Goal: Information Seeking & Learning: Learn about a topic

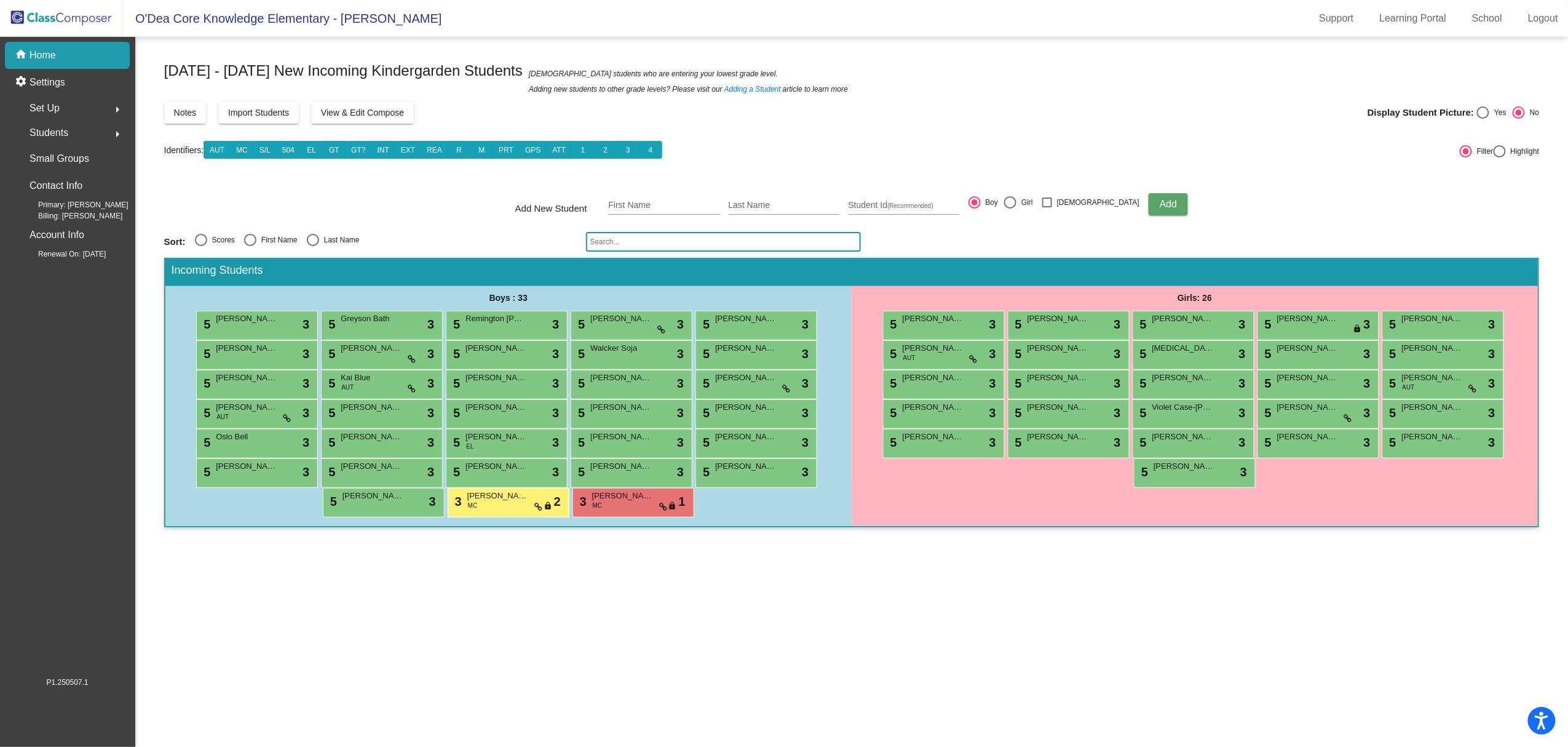
click at [59, 9] on img at bounding box center [61, 18] width 123 height 36
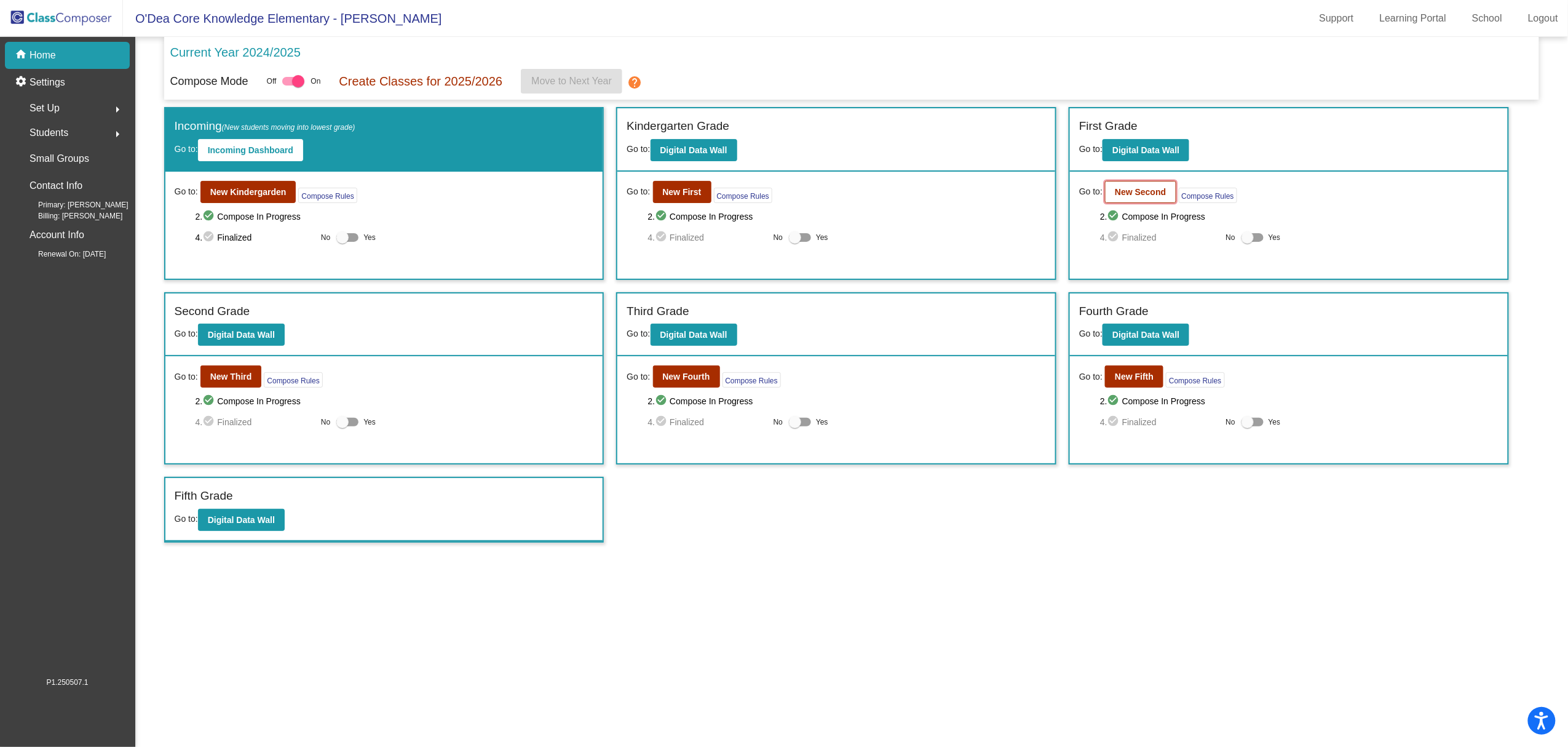
click at [1126, 187] on b "New Second" at bounding box center [1140, 192] width 51 height 10
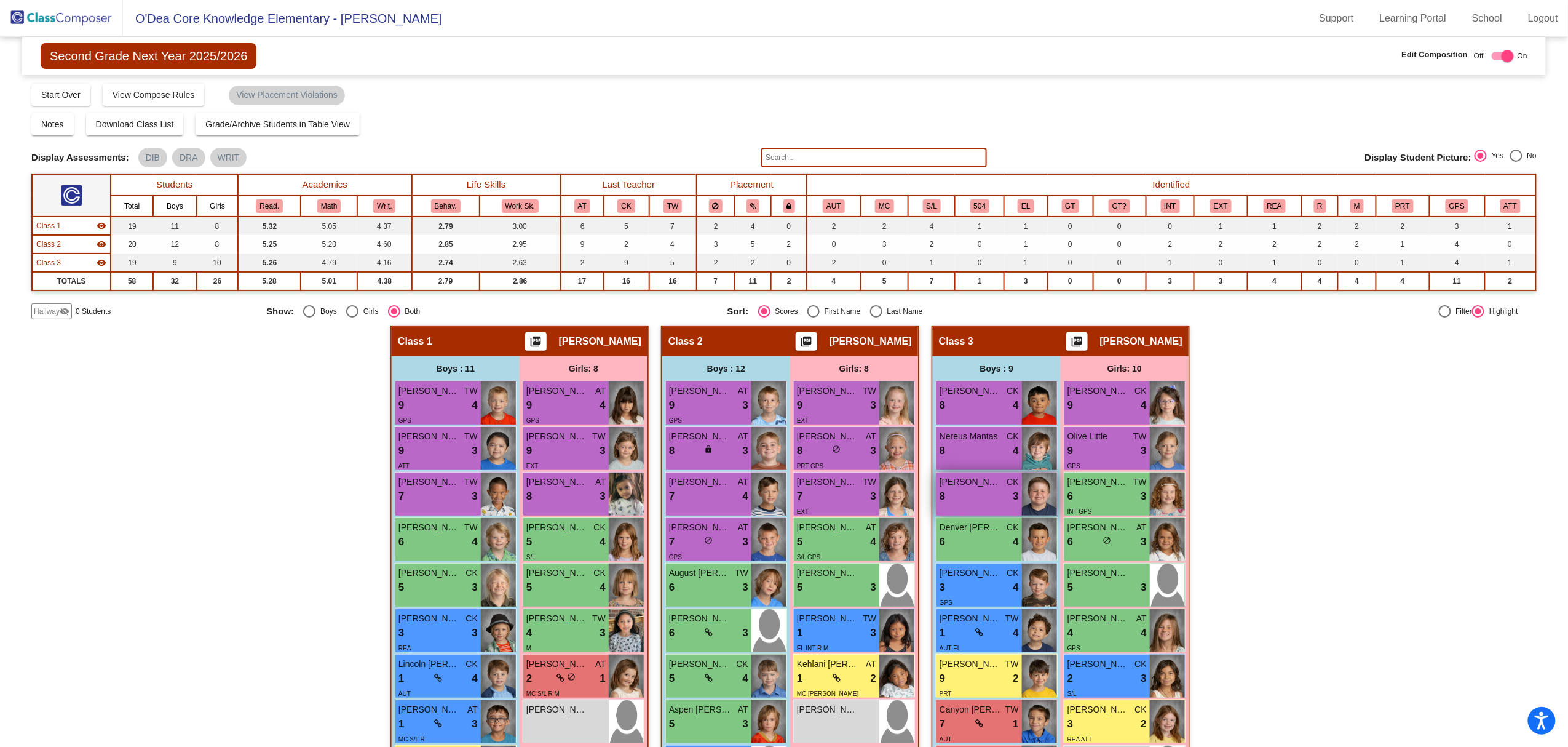
scroll to position [198, 0]
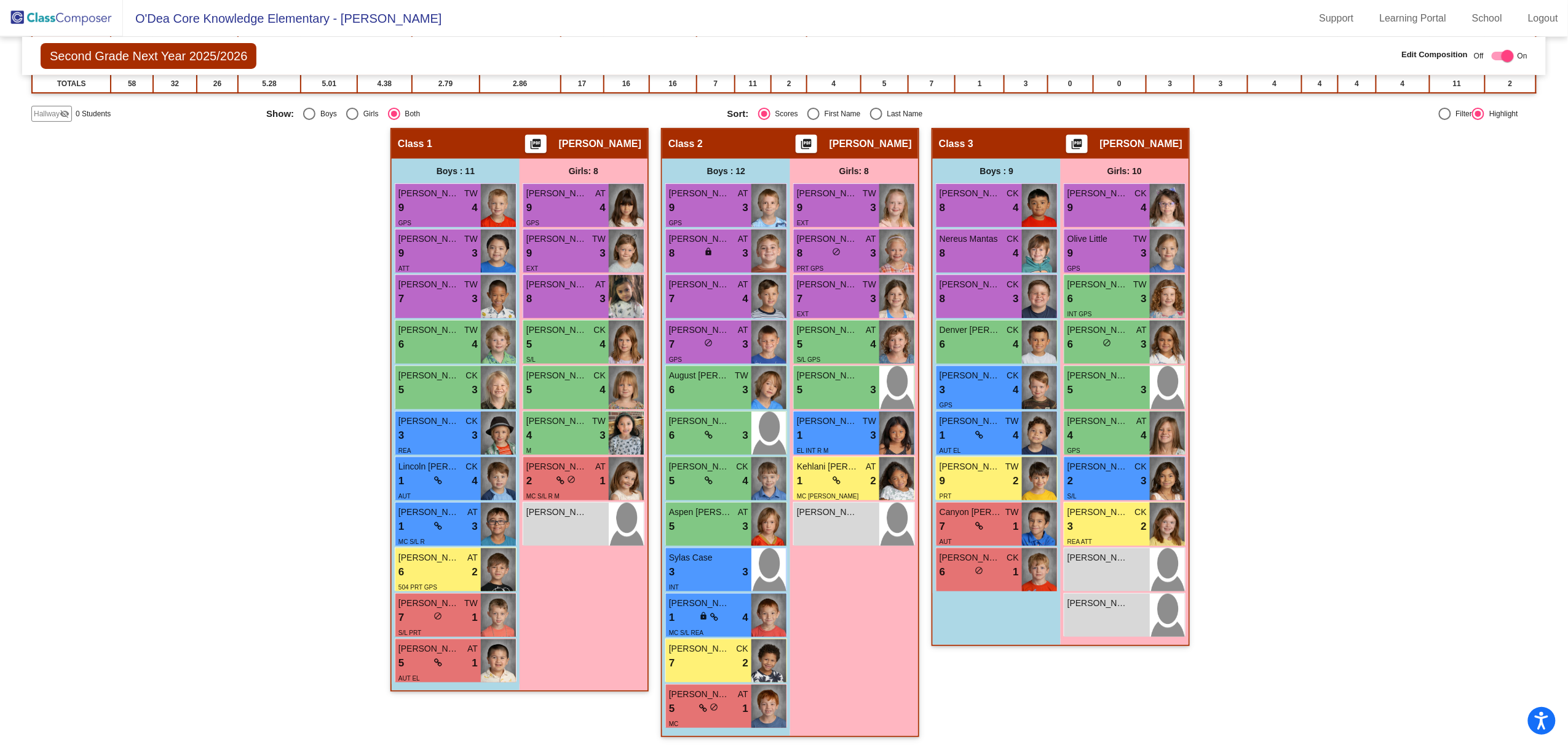
click at [62, 109] on mat-icon "visibility_off" at bounding box center [65, 114] width 10 height 10
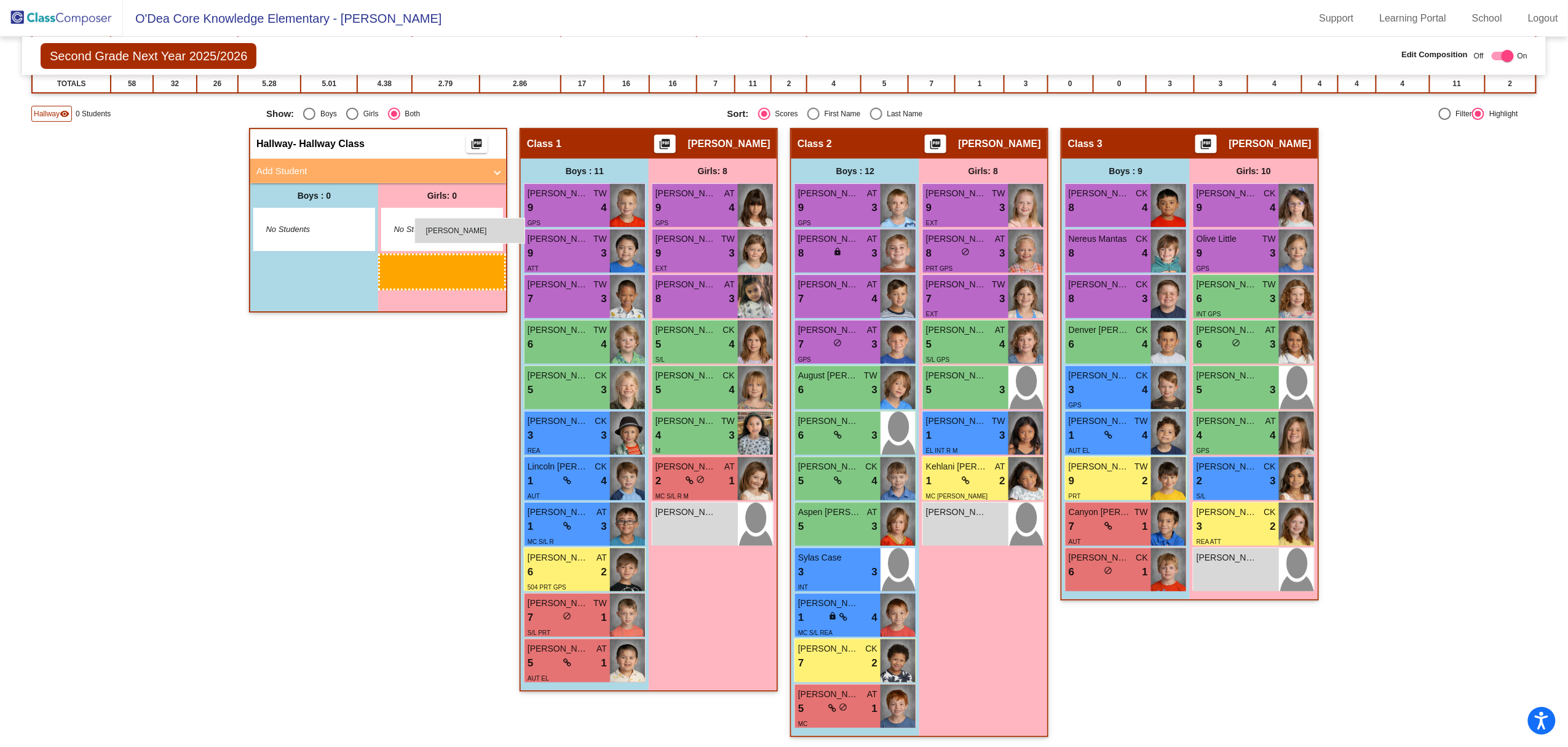
drag, startPoint x: 1260, startPoint y: 618, endPoint x: 414, endPoint y: 218, distance: 935.8
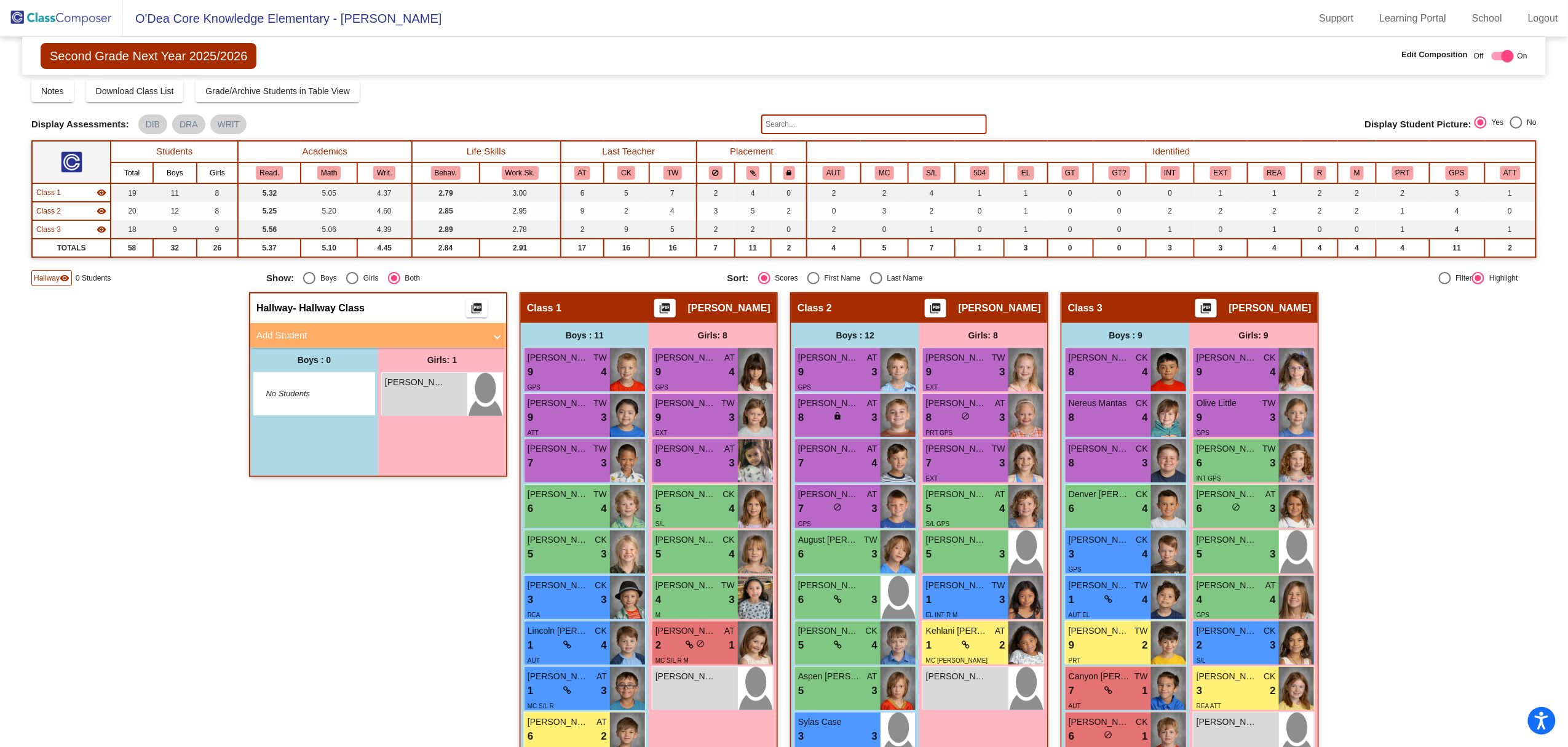
click at [91, 16] on img at bounding box center [61, 18] width 123 height 36
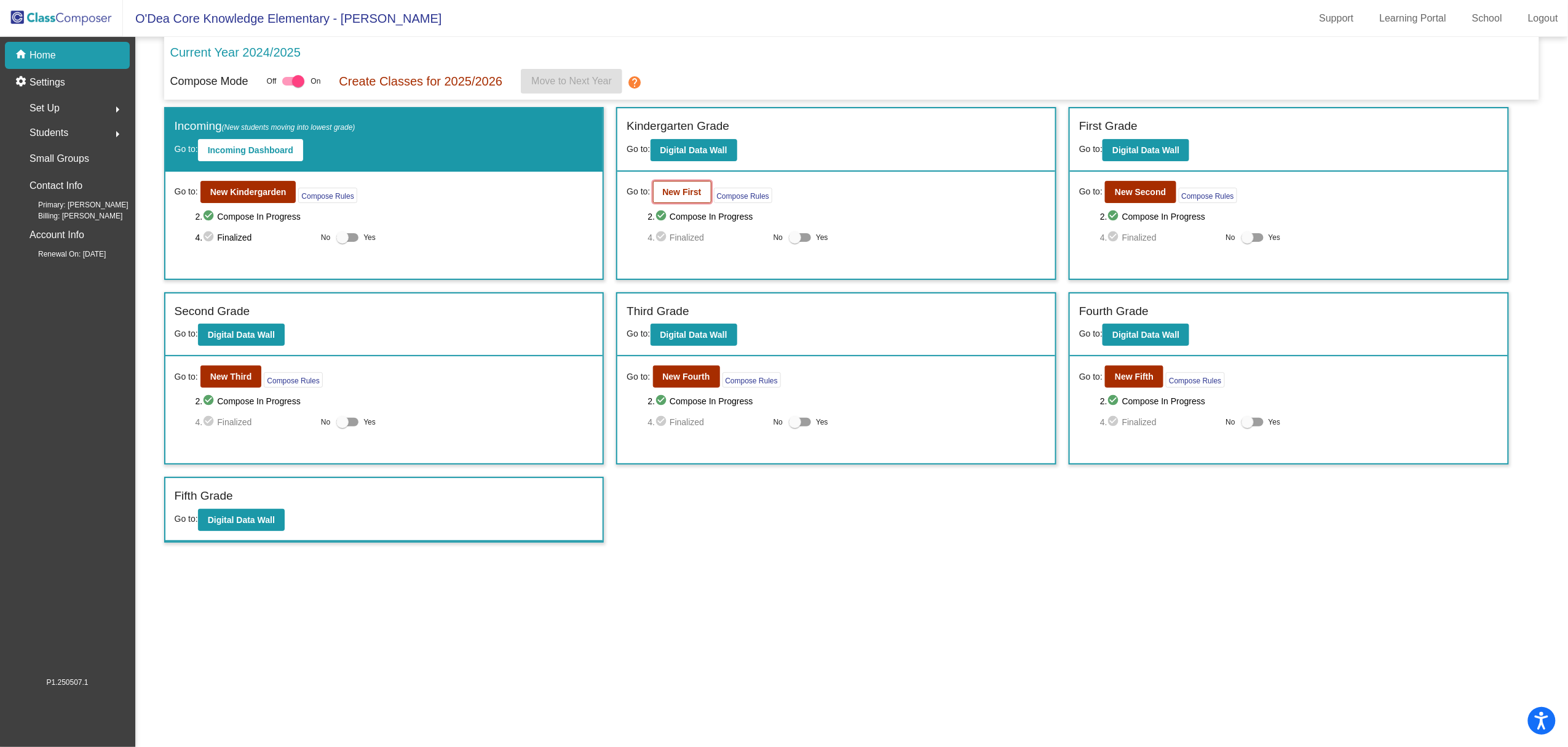
click at [687, 190] on b "New First" at bounding box center [682, 192] width 39 height 10
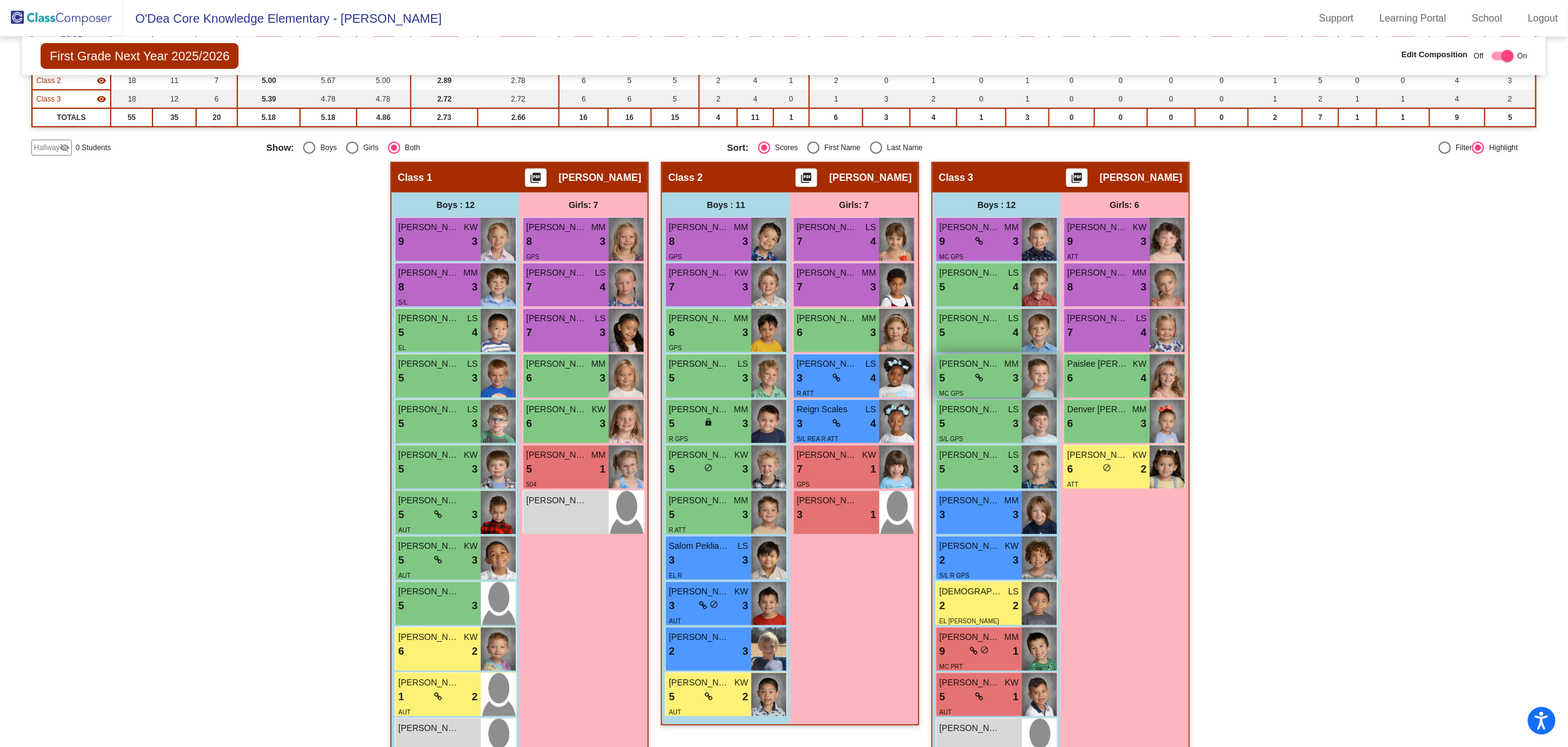
scroll to position [198, 0]
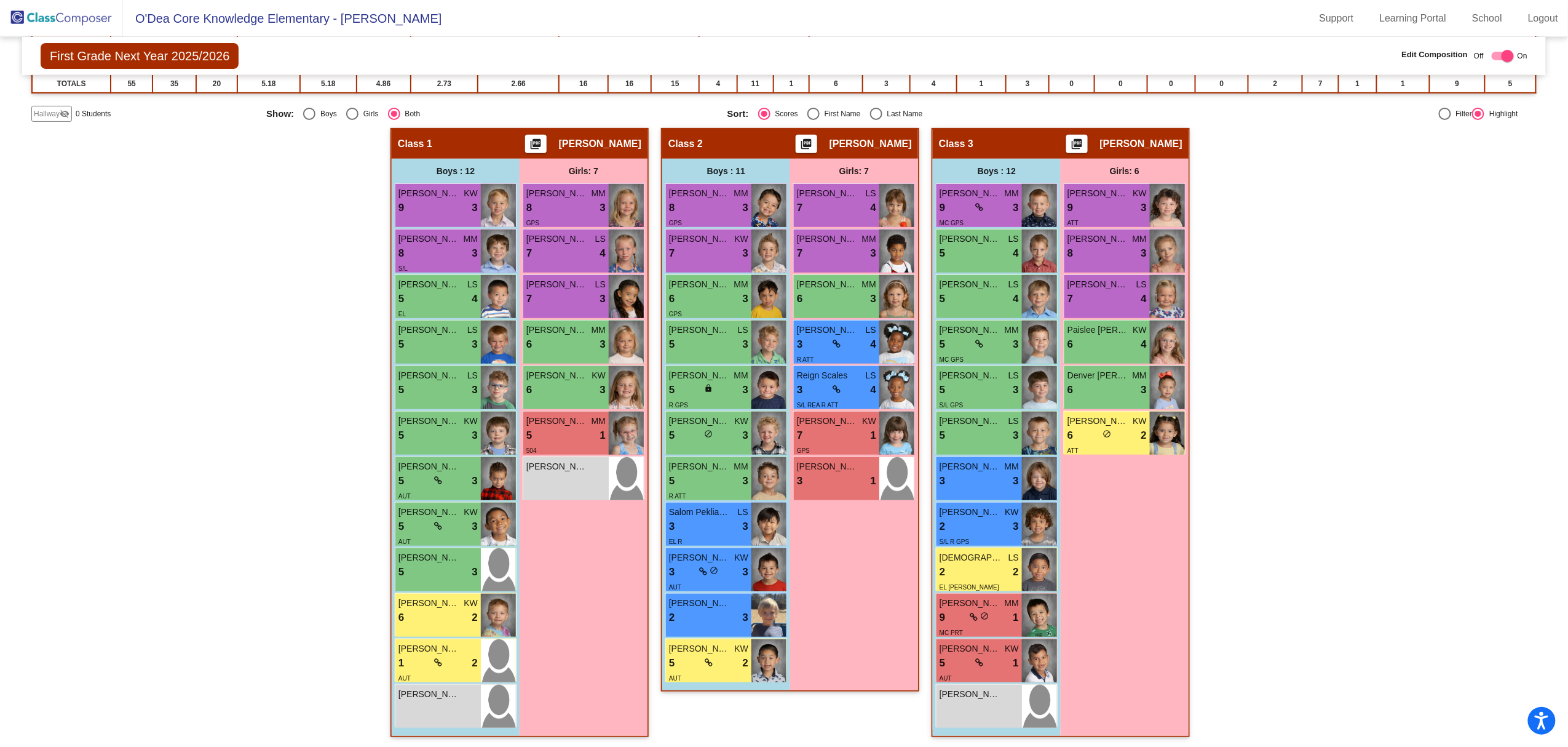
click at [48, 6] on img at bounding box center [61, 18] width 123 height 36
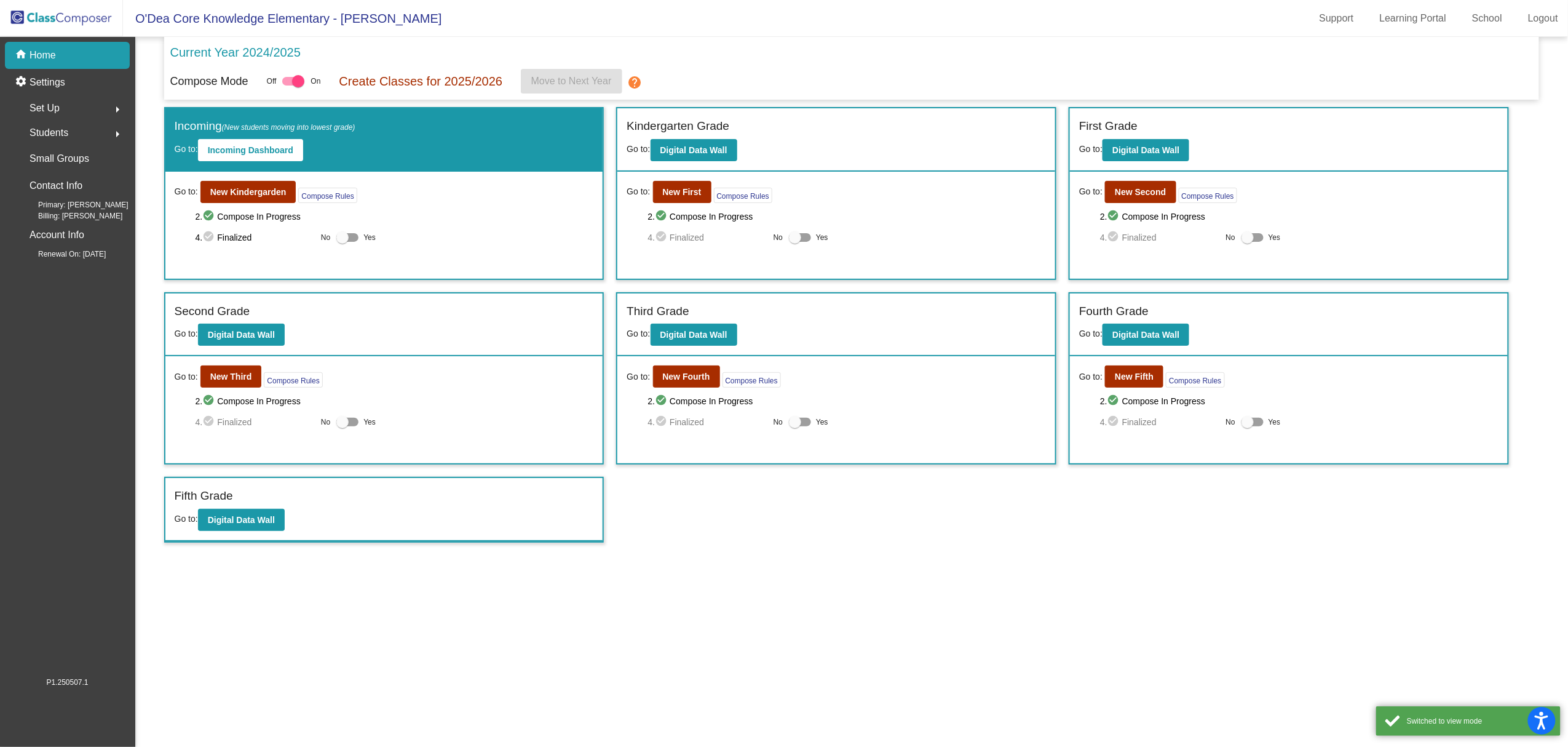
click at [48, 130] on span "Students" at bounding box center [49, 133] width 39 height 17
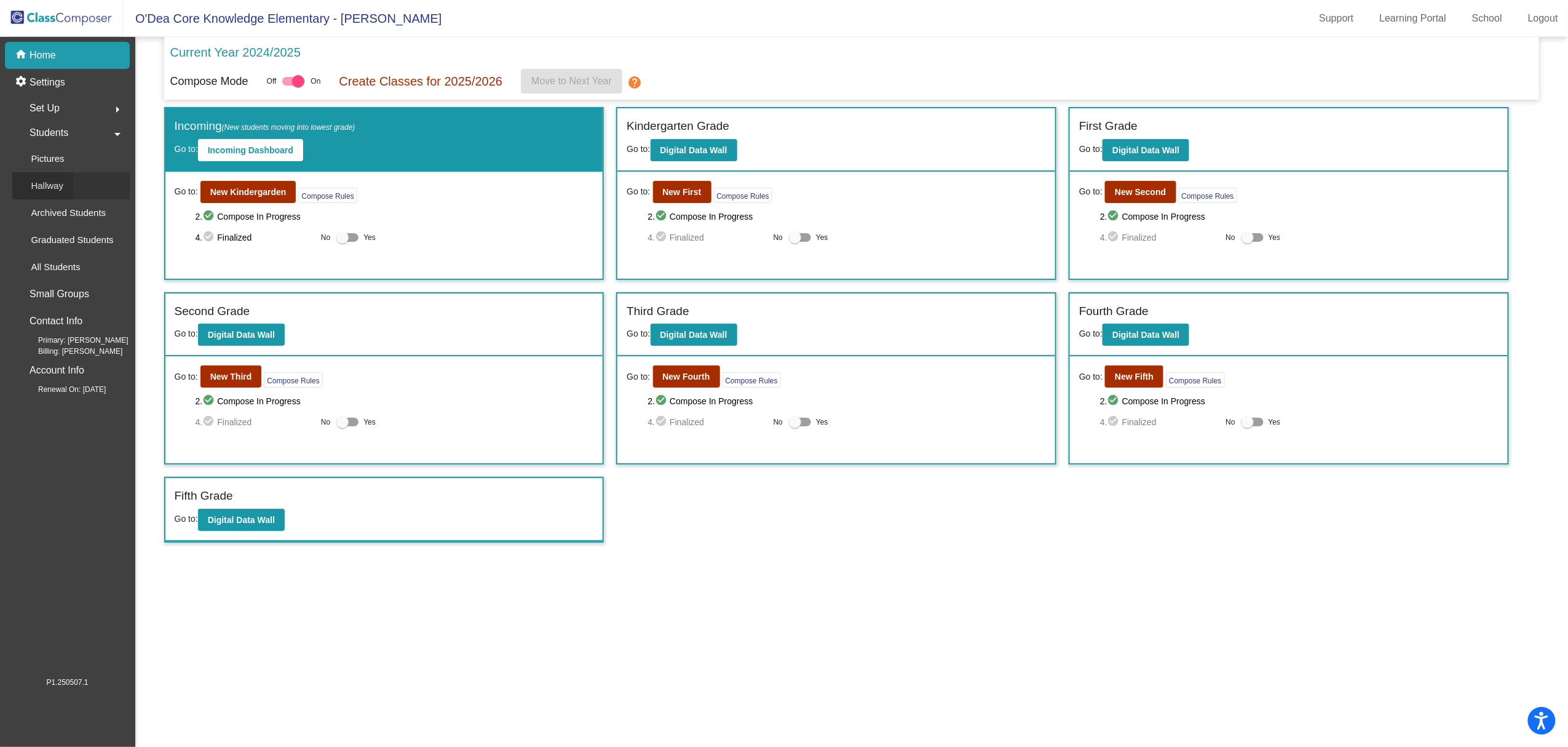
click at [48, 192] on p "Hallway" at bounding box center [47, 186] width 33 height 15
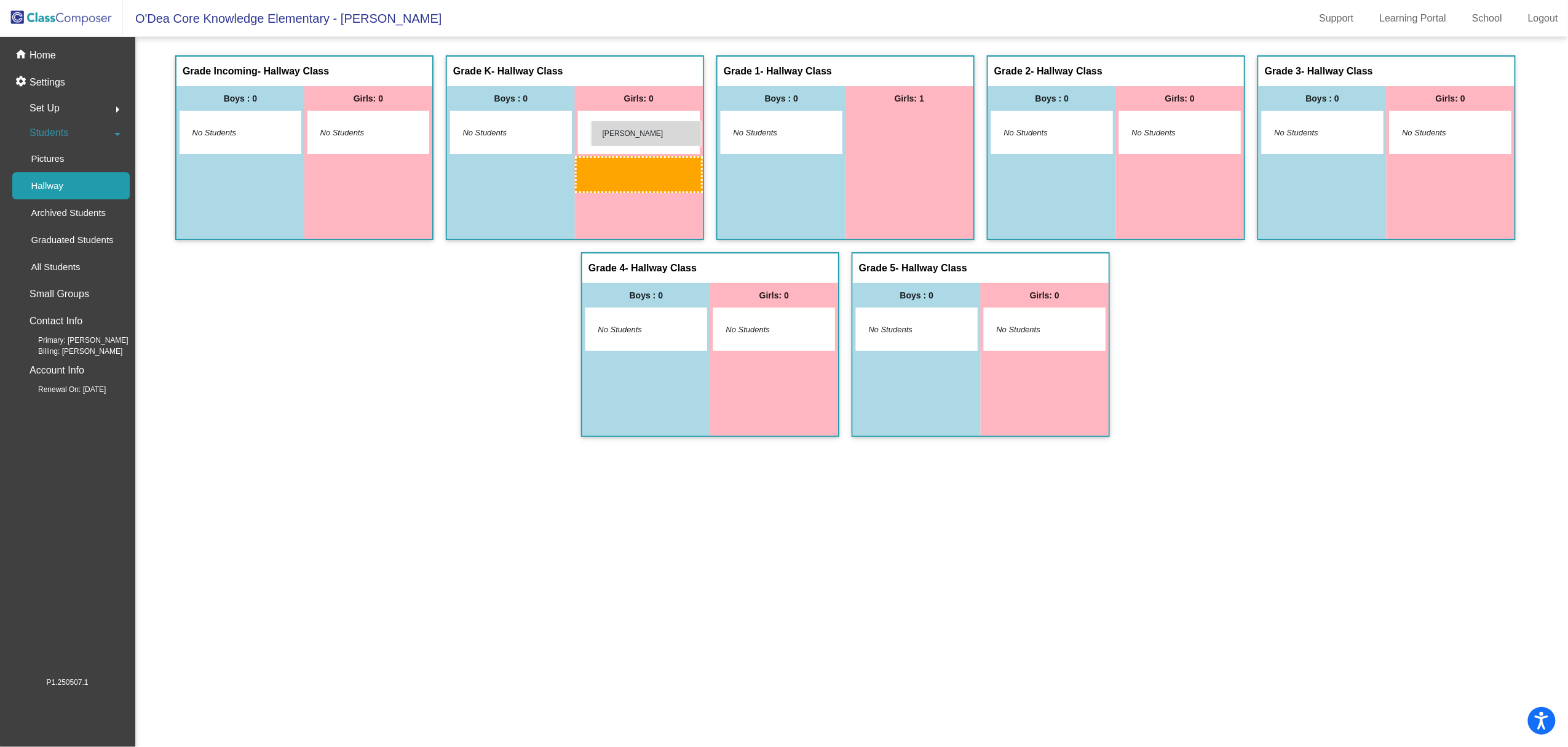
drag, startPoint x: 881, startPoint y: 144, endPoint x: 591, endPoint y: 120, distance: 291.0
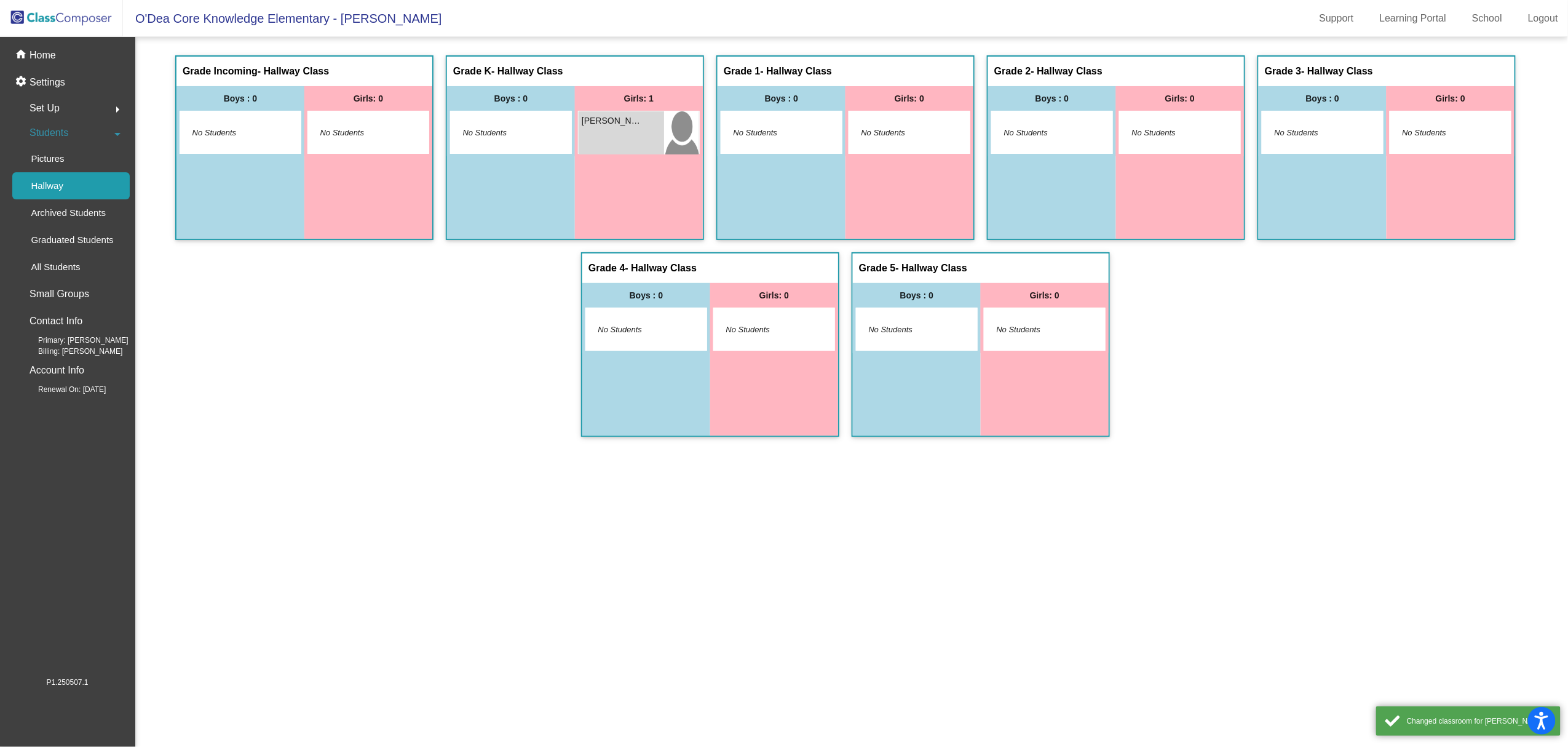
click at [33, 15] on img at bounding box center [61, 18] width 123 height 36
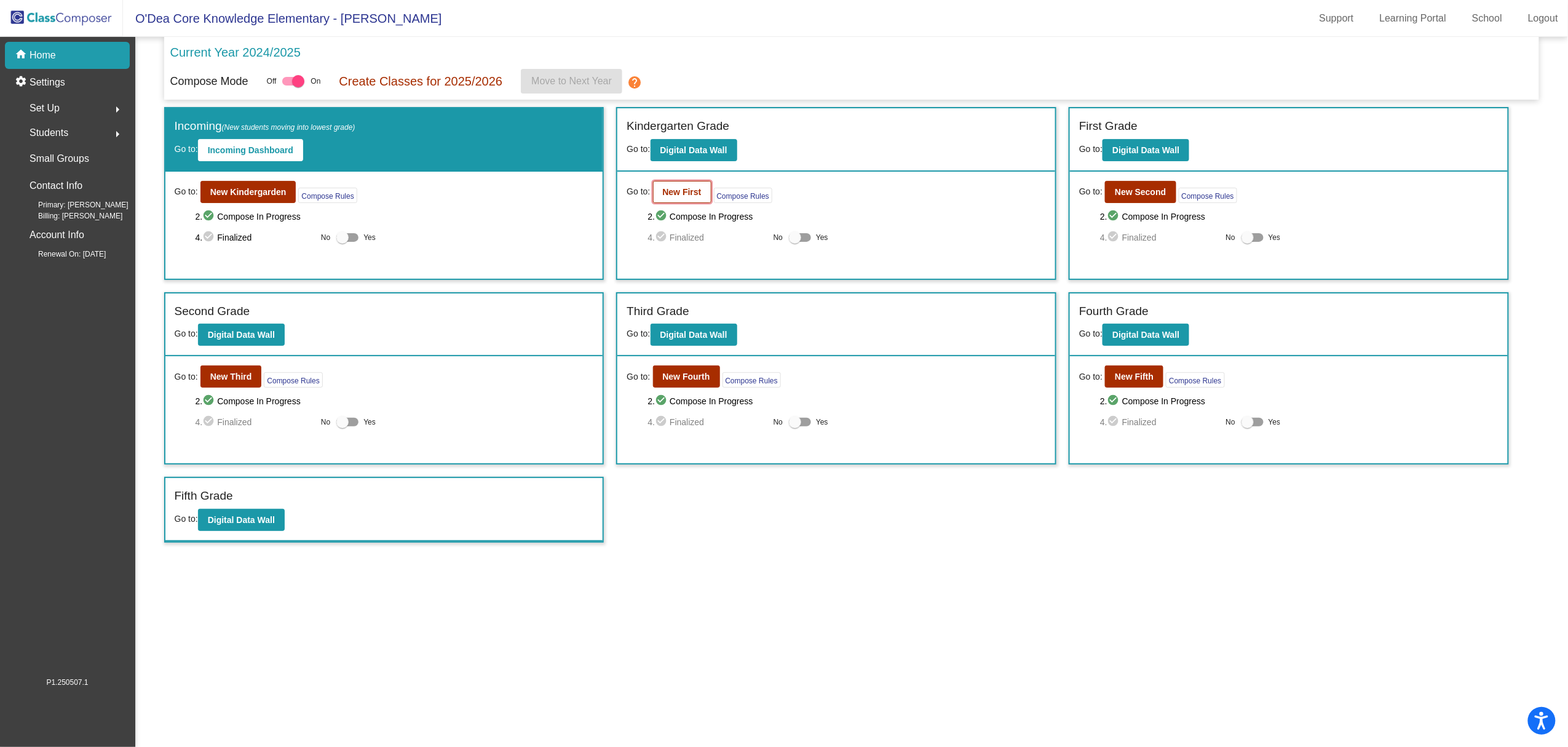
click at [680, 188] on b "New First" at bounding box center [682, 192] width 39 height 10
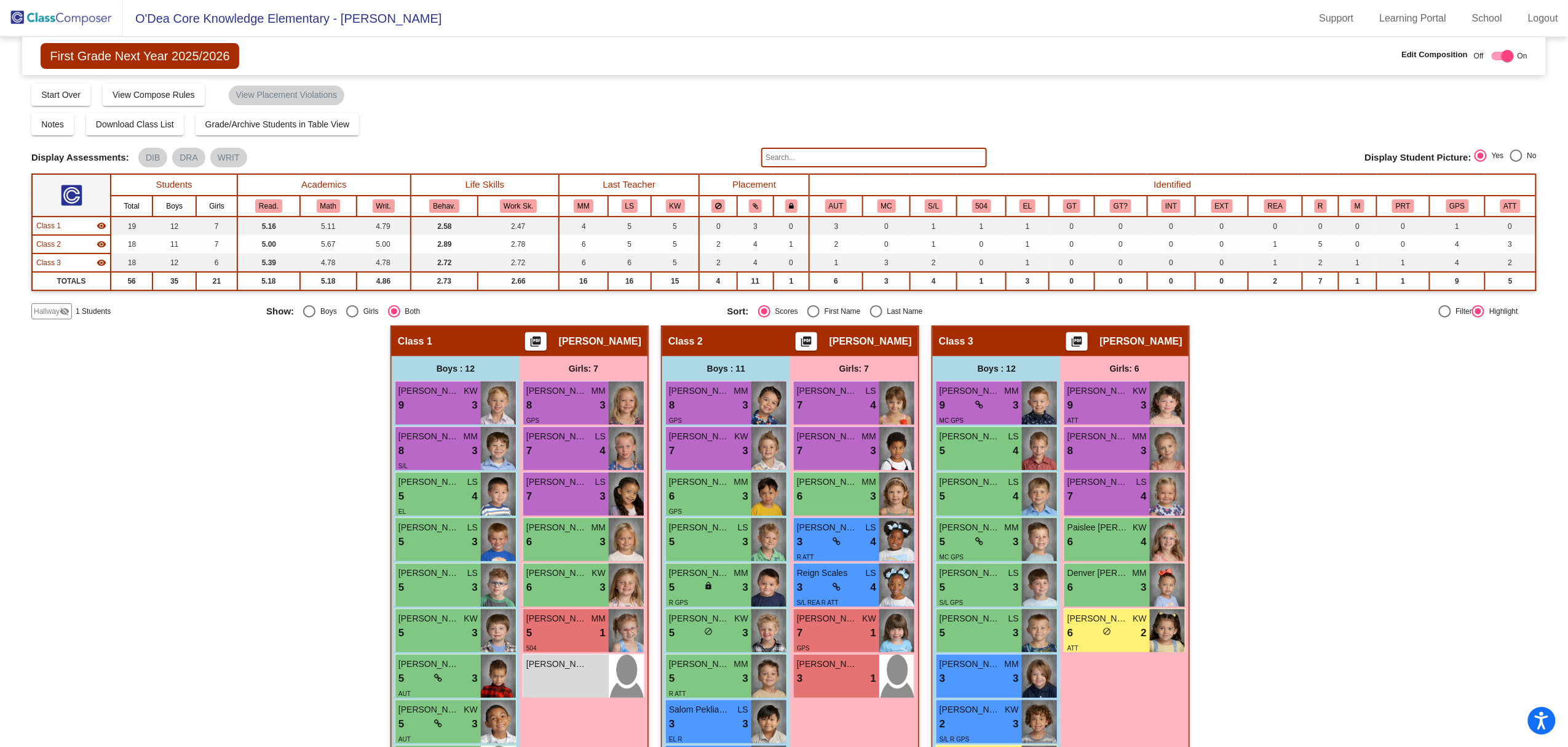
click at [48, 311] on span "Hallway" at bounding box center [47, 311] width 26 height 11
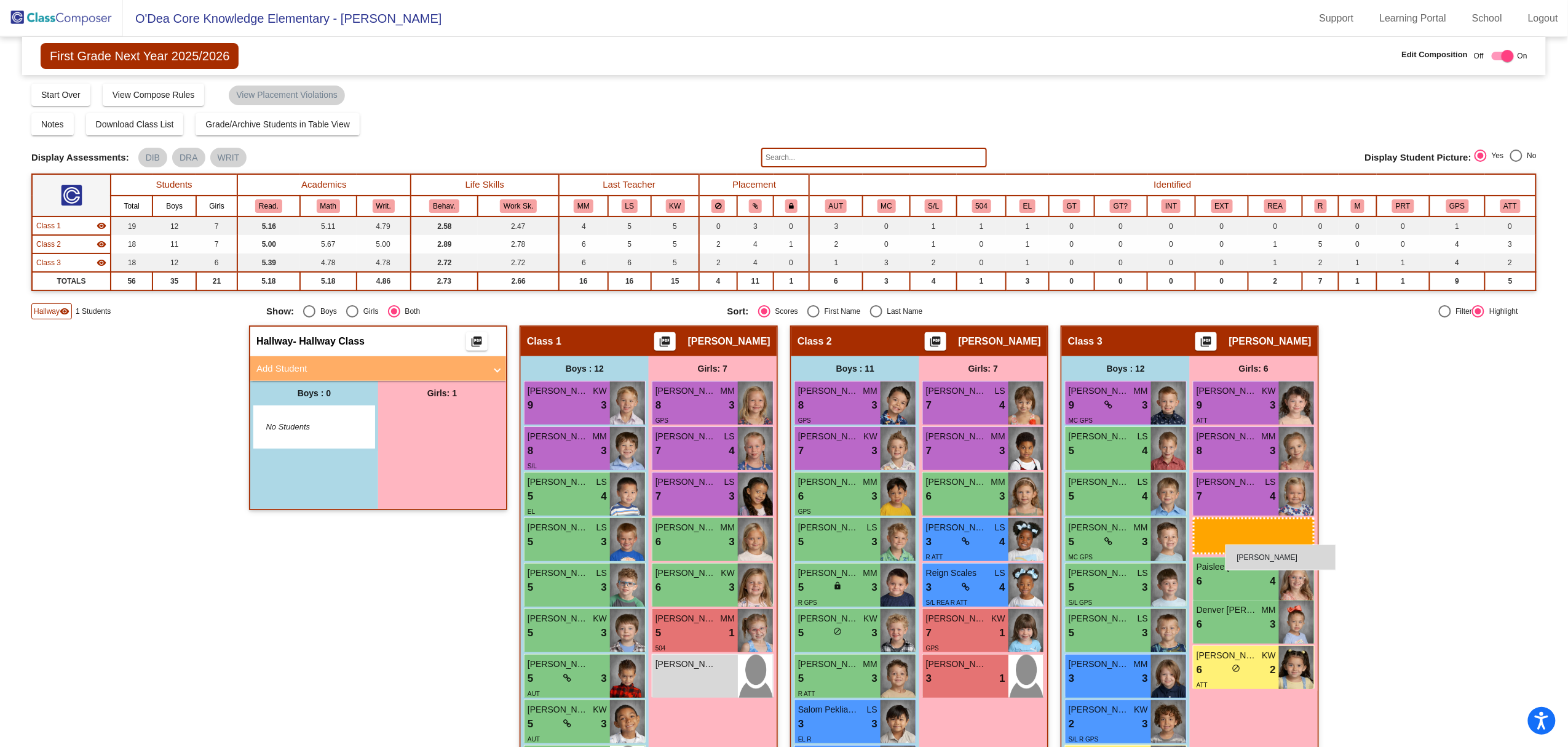
drag, startPoint x: 401, startPoint y: 431, endPoint x: 1226, endPoint y: 544, distance: 832.7
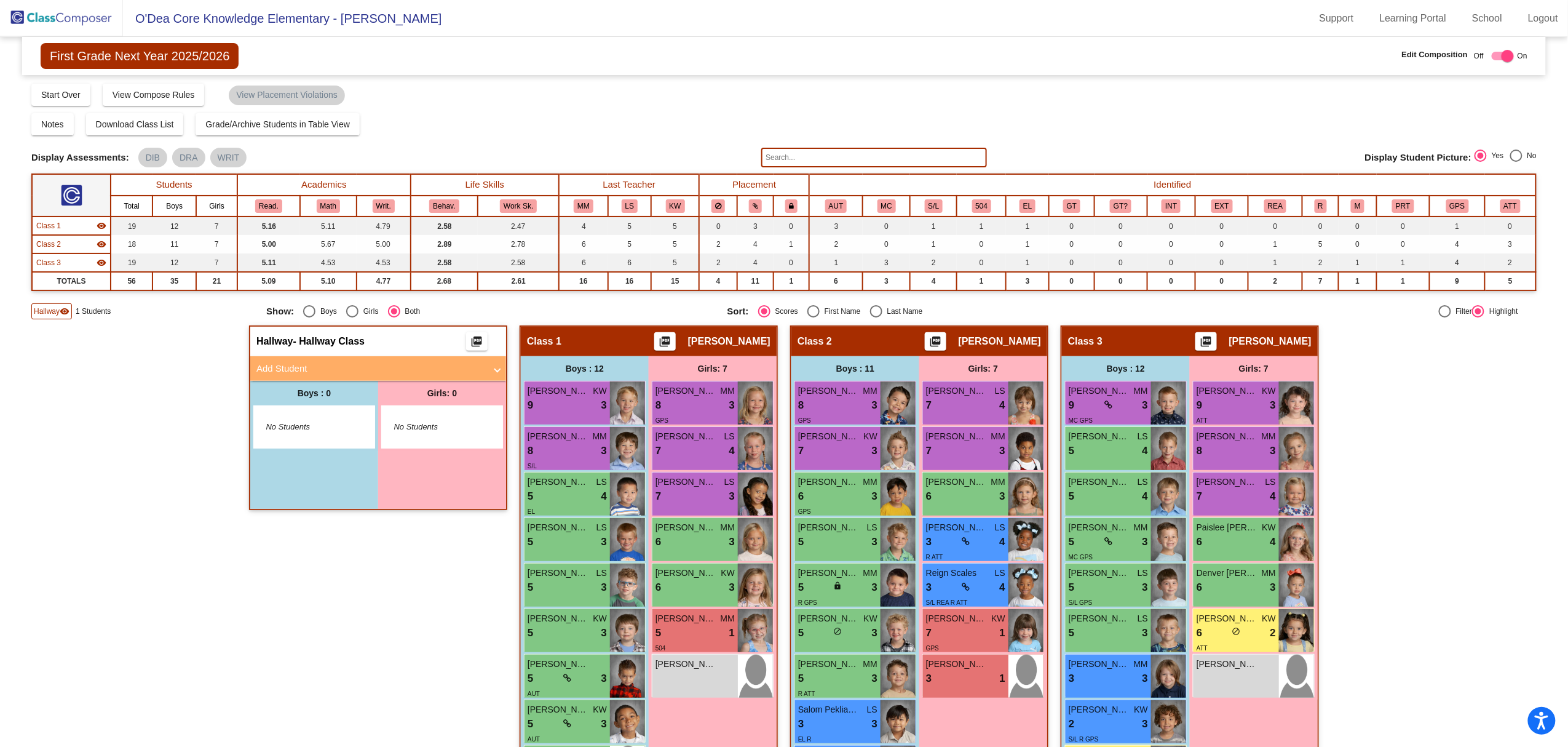
click at [64, 306] on mat-icon "visibility" at bounding box center [65, 311] width 10 height 10
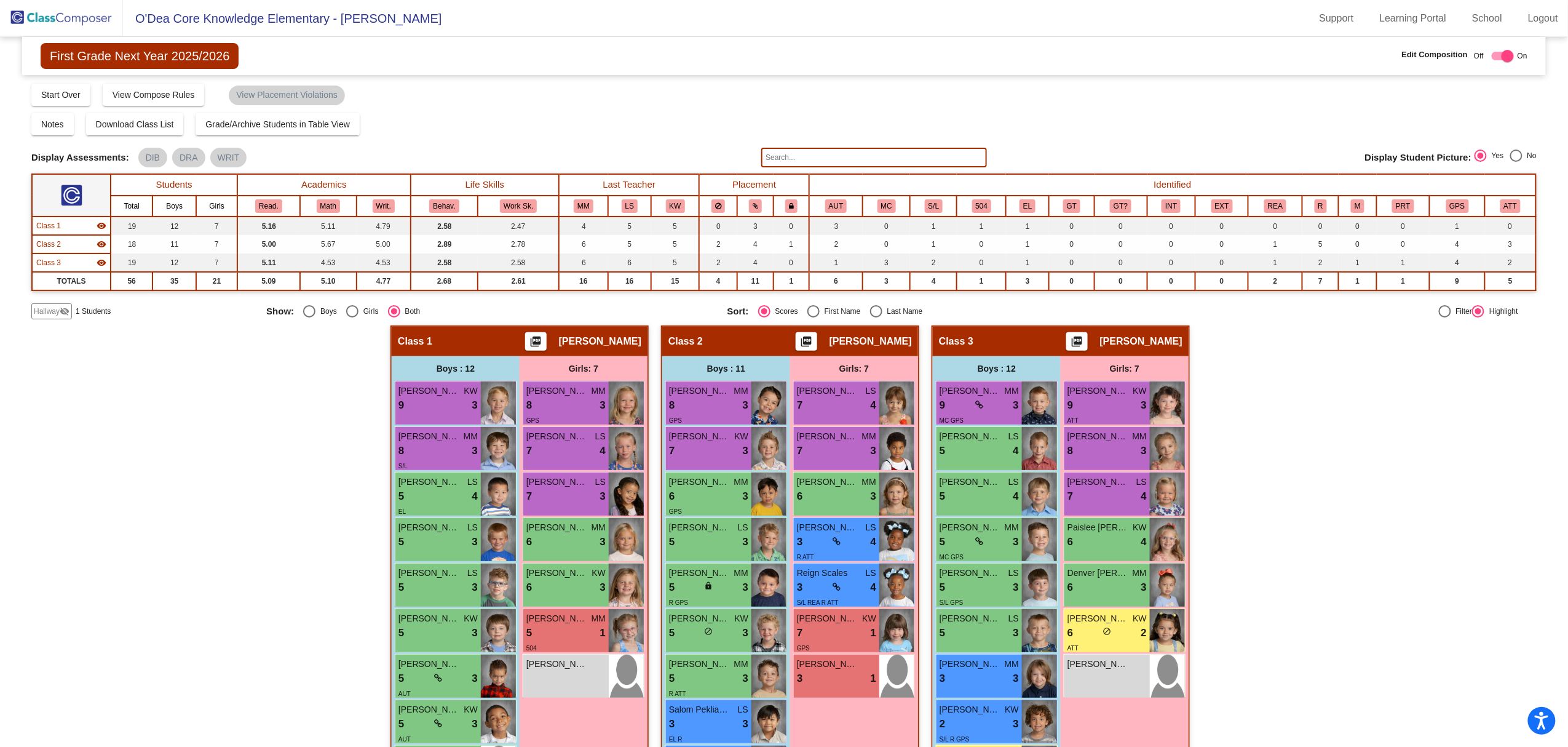
click at [43, 16] on img at bounding box center [61, 18] width 123 height 36
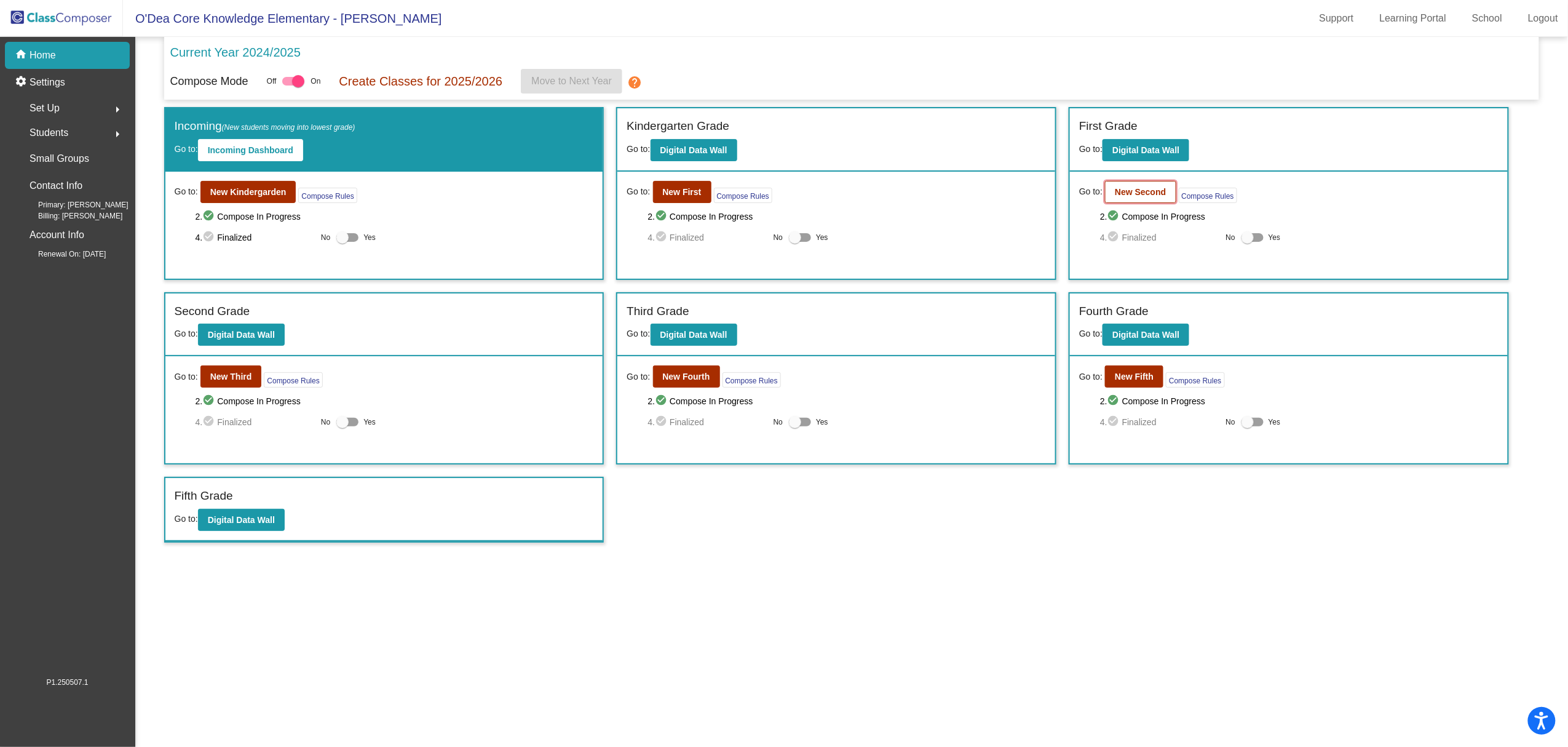
click at [1132, 193] on b "New Second" at bounding box center [1140, 192] width 51 height 10
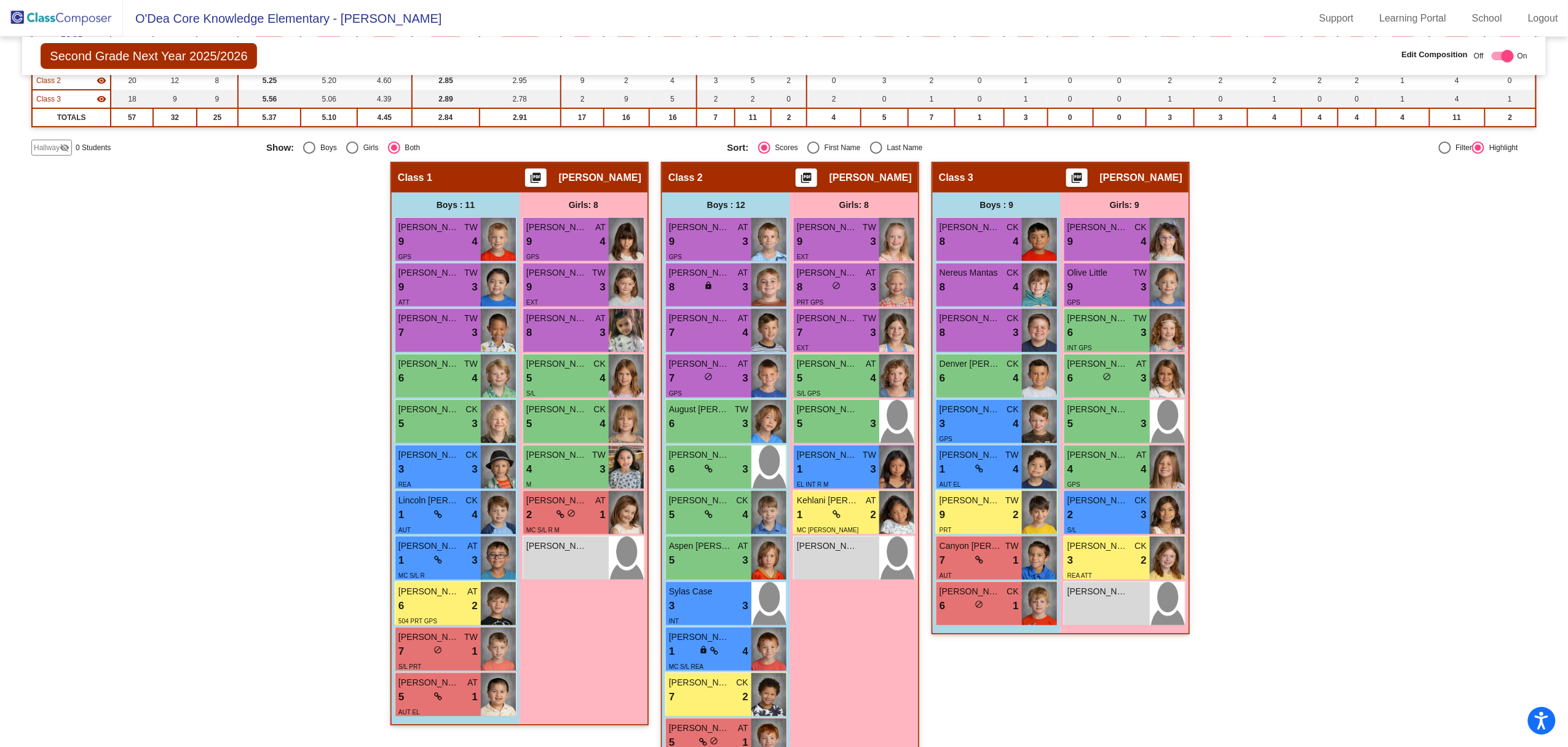
scroll to position [198, 0]
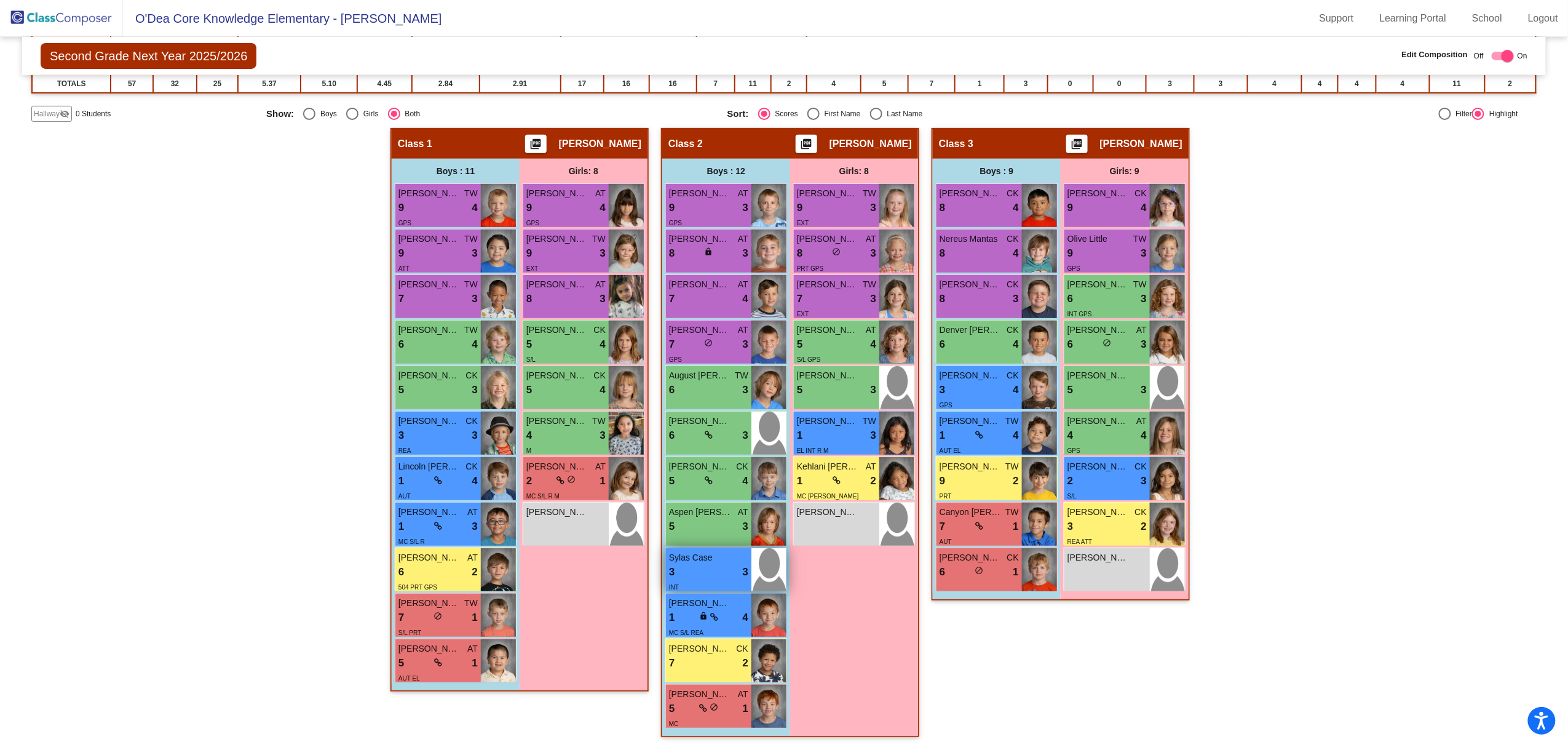
click at [687, 573] on div "3 lock do_not_disturb_alt 3" at bounding box center [708, 572] width 79 height 16
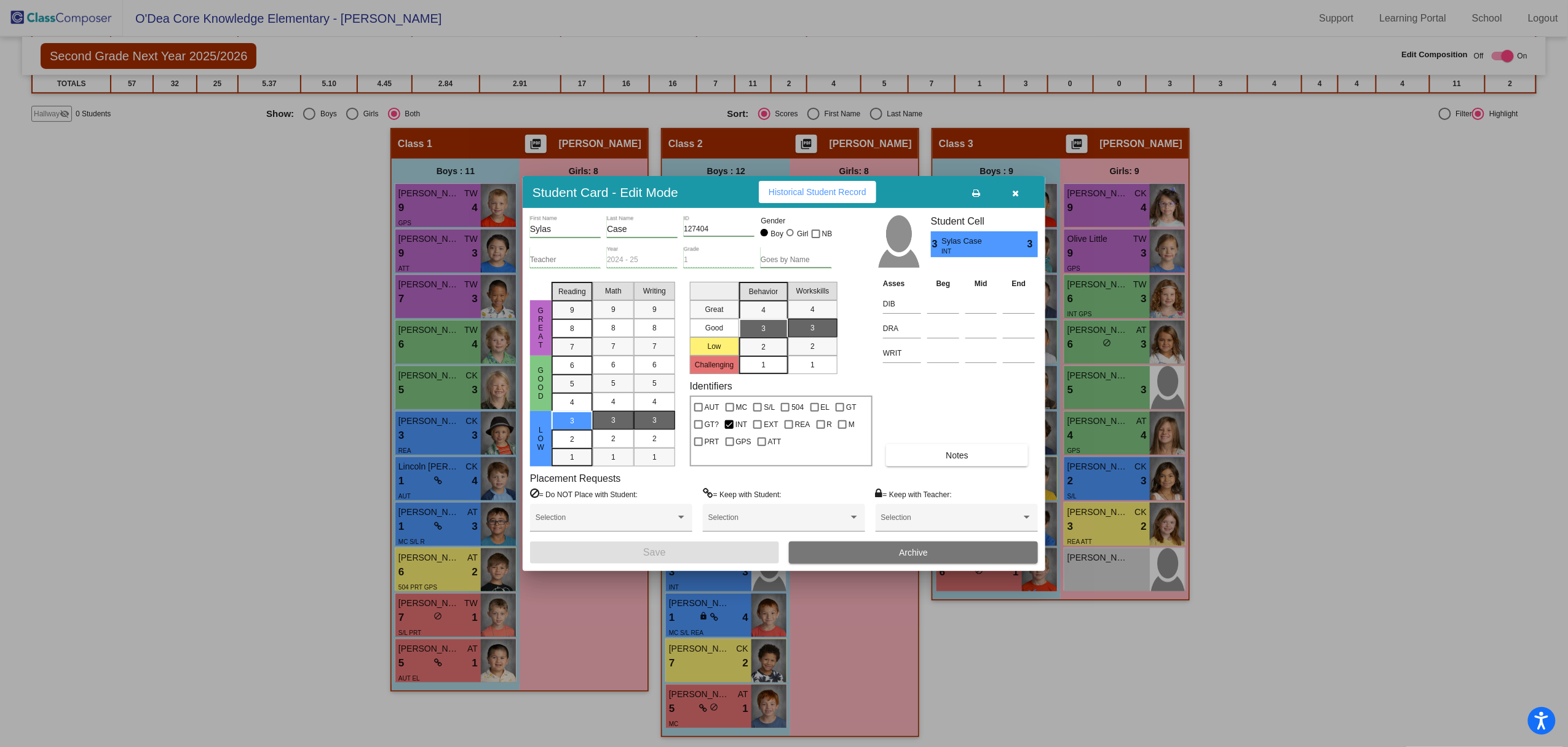
click at [1013, 187] on span "button" at bounding box center [1016, 192] width 7 height 10
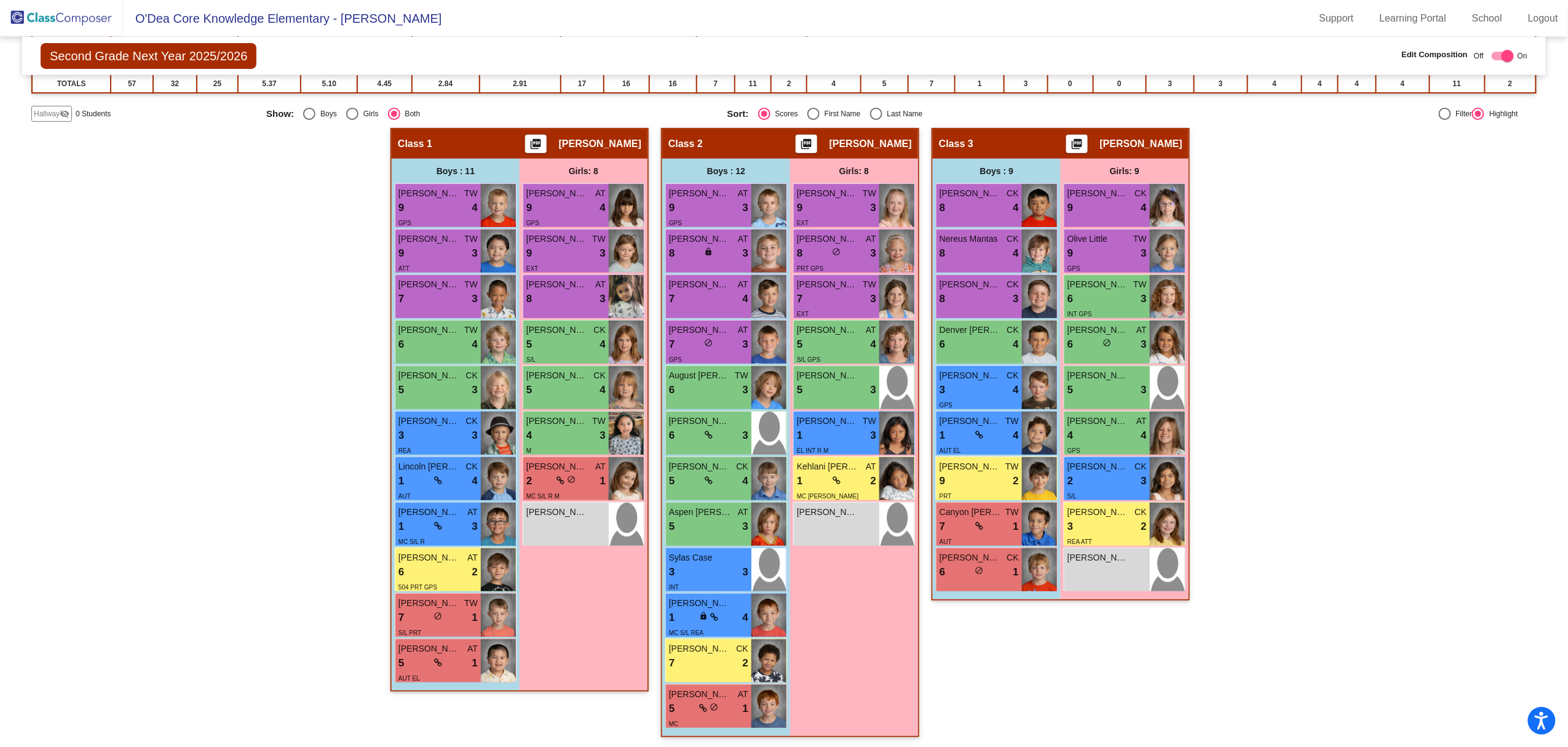
click at [72, 20] on img at bounding box center [61, 18] width 123 height 36
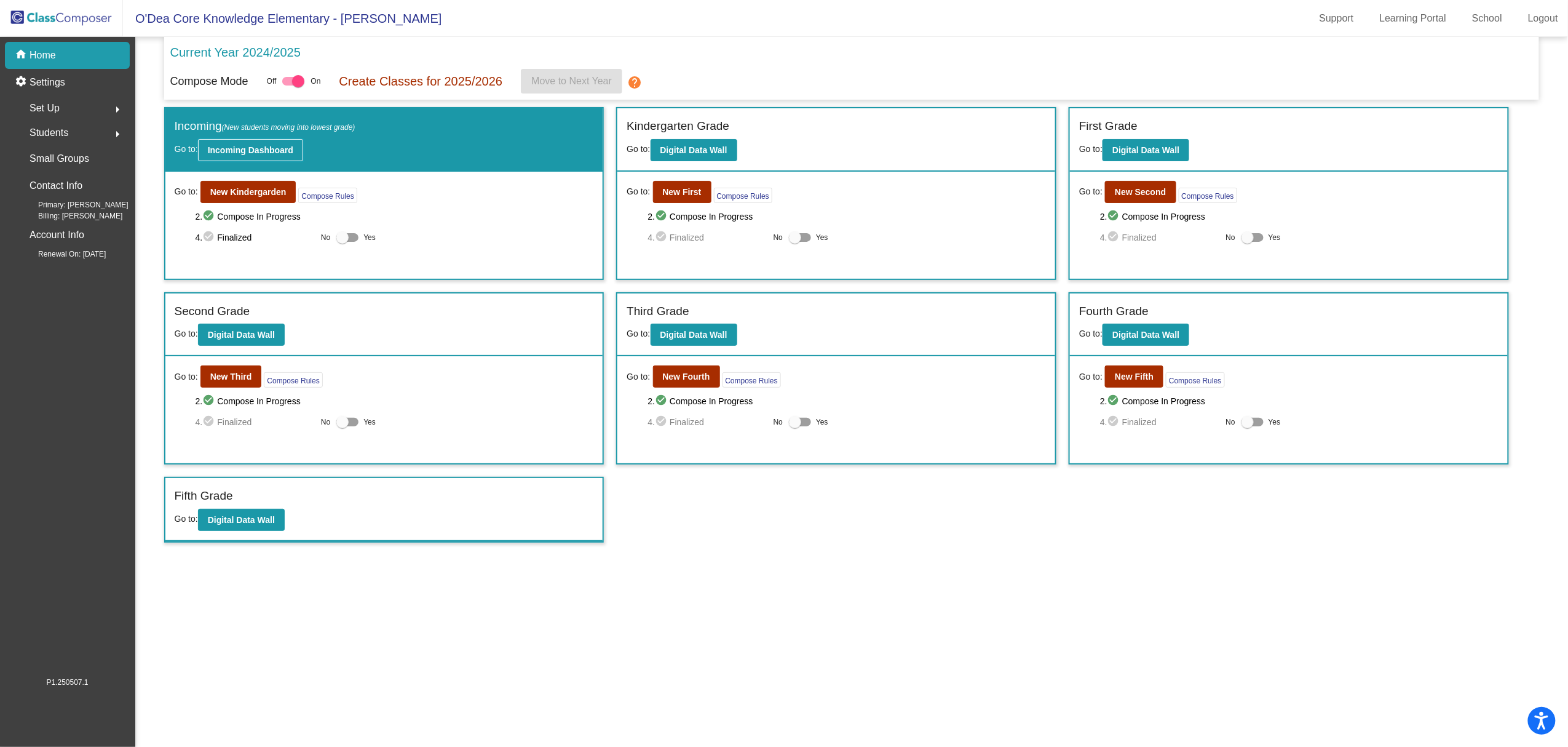
click at [246, 156] on button "Incoming Dashboard" at bounding box center [251, 150] width 105 height 22
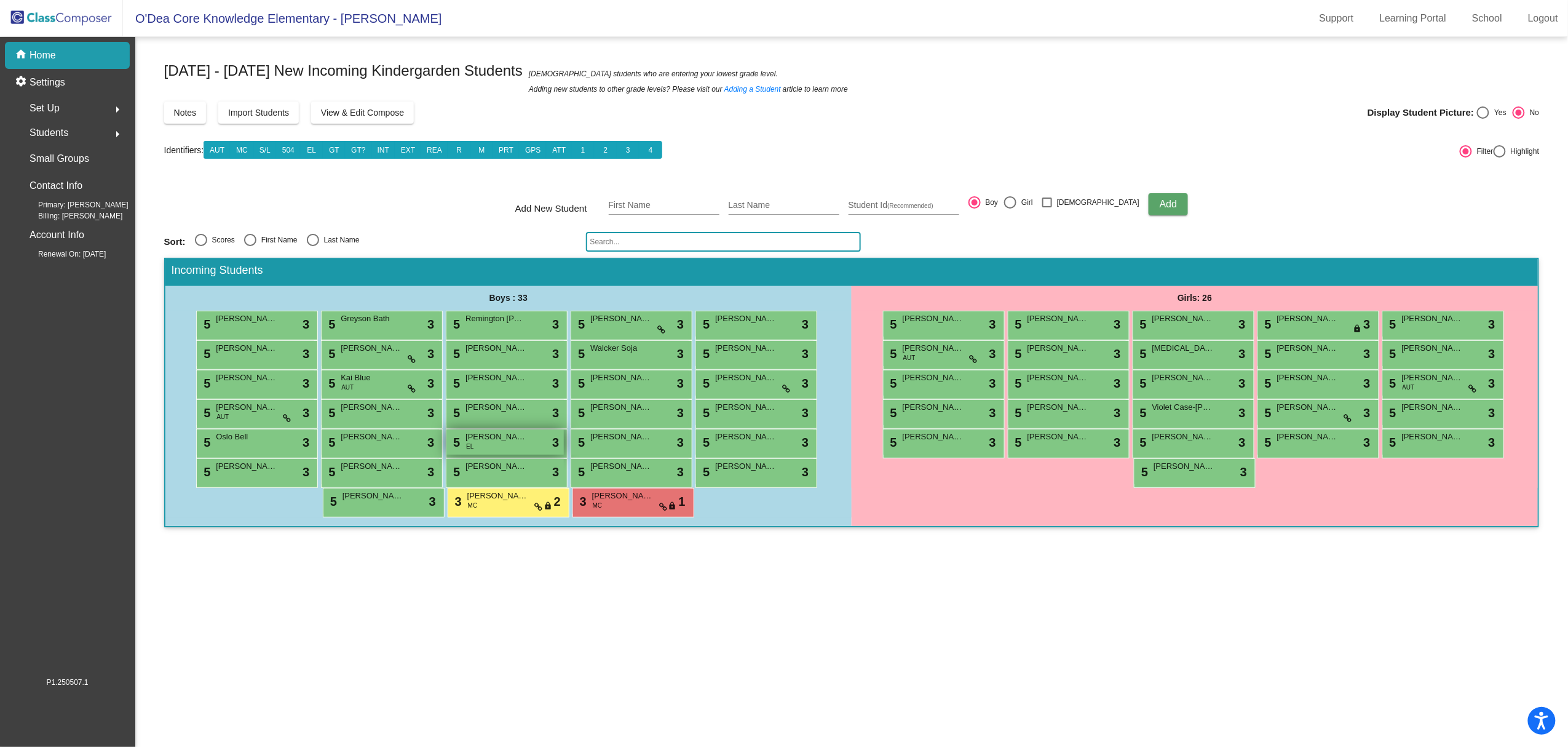
click at [485, 441] on span "[PERSON_NAME]" at bounding box center [497, 437] width 62 height 12
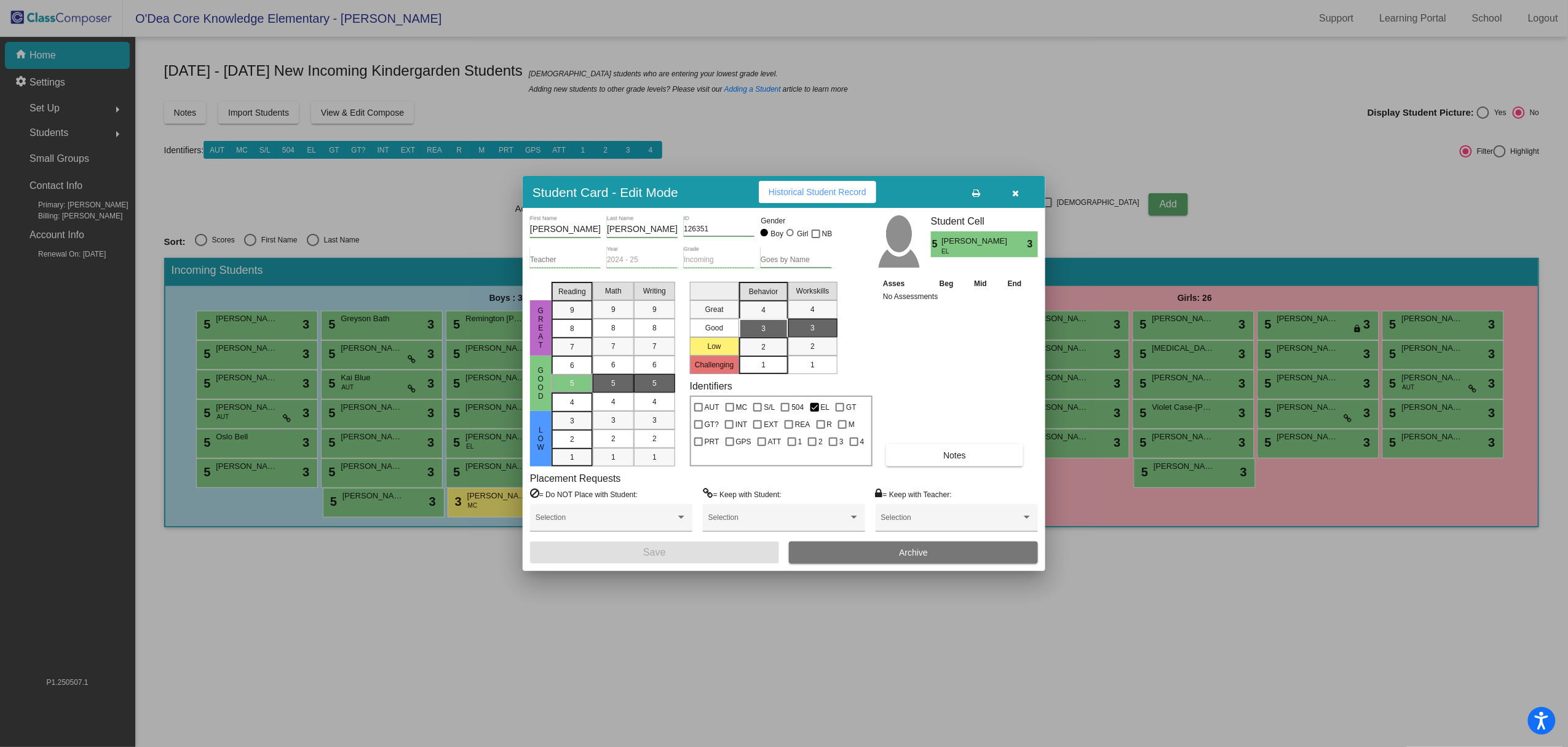
click at [1020, 190] on button "button" at bounding box center [1016, 192] width 40 height 22
